Goal: Check status

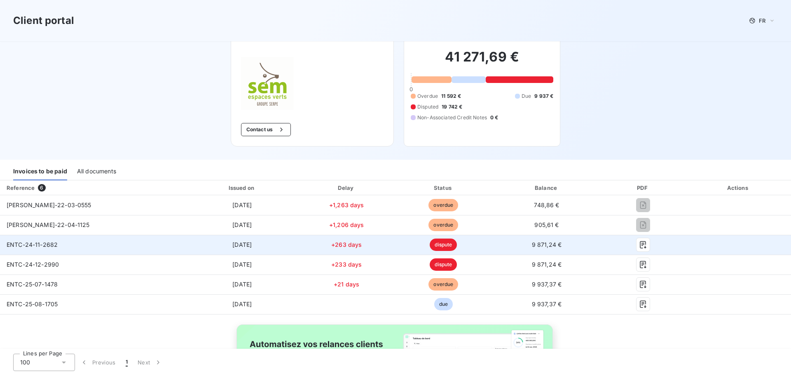
scroll to position [41, 0]
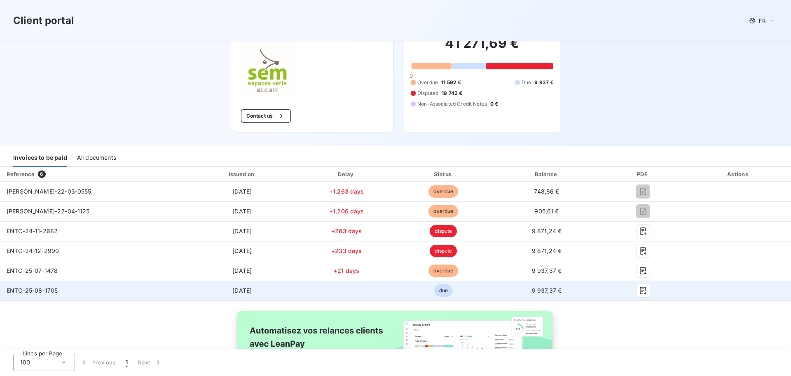
click at [244, 291] on td "[DATE]" at bounding box center [242, 290] width 114 height 20
click at [637, 291] on button "button" at bounding box center [643, 290] width 13 height 13
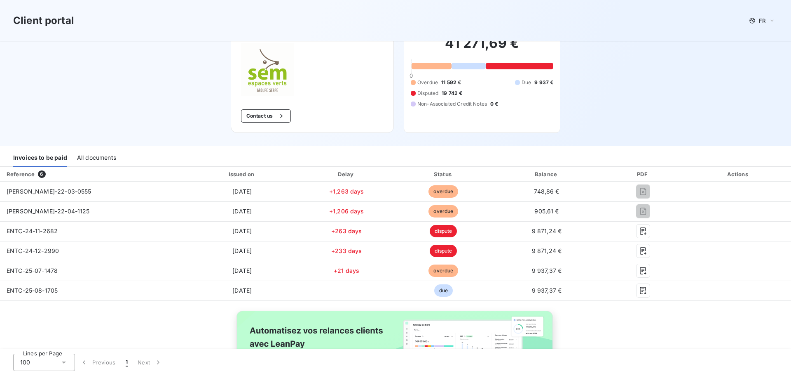
click at [695, 63] on div "Client portal FR Welcome to your client portal SEM Contact us FRANCE MINIATURE …" at bounding box center [395, 52] width 791 height 187
click at [161, 55] on div "Client portal FR Welcome to your client portal SEM Contact us FRANCE MINIATURE …" at bounding box center [395, 52] width 791 height 187
